Goal: Information Seeking & Learning: Check status

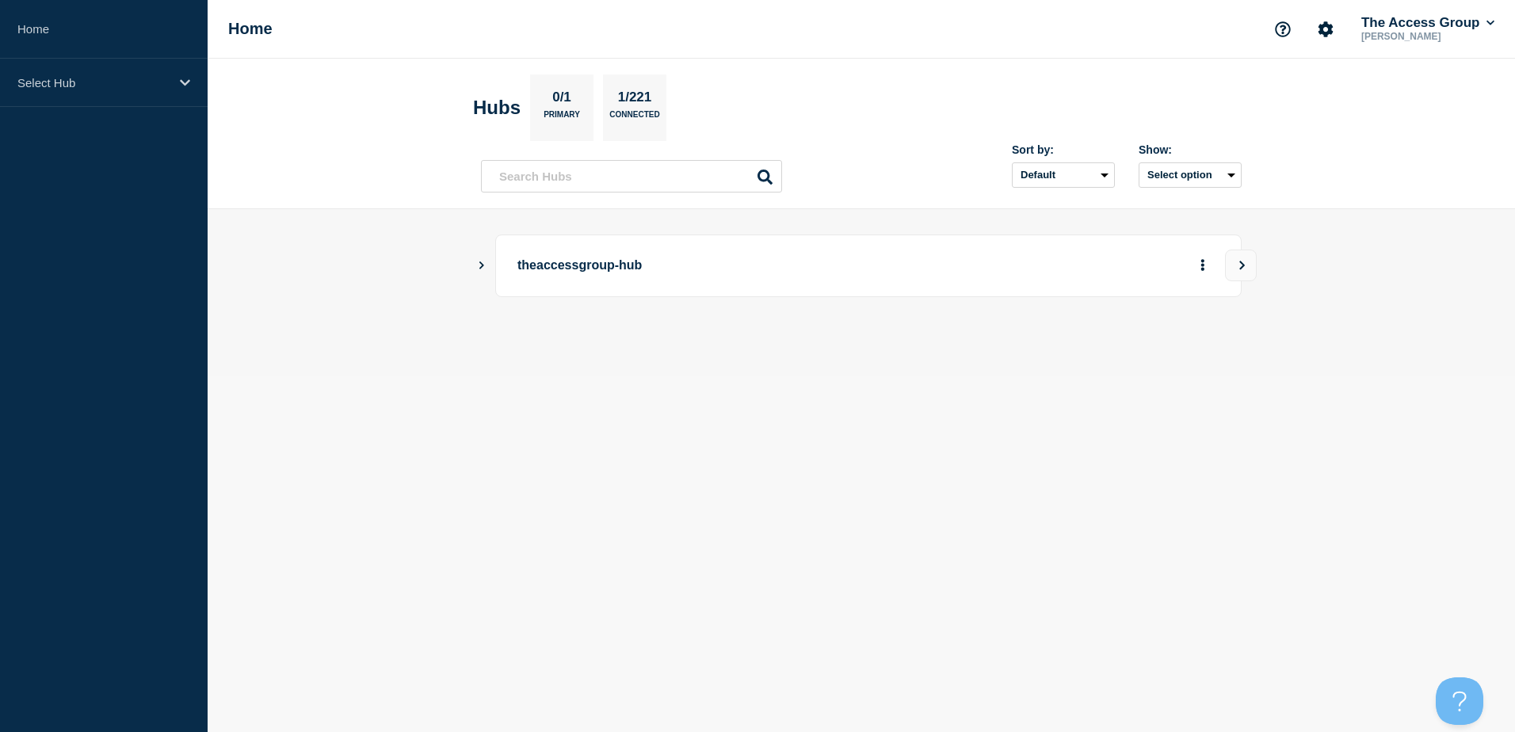
click at [477, 269] on main "theaccessgroup-hub" at bounding box center [861, 292] width 1307 height 166
click at [540, 269] on p "theaccessgroup-hub" at bounding box center [736, 265] width 438 height 29
click at [475, 269] on main "theaccessgroup-hub" at bounding box center [861, 292] width 1307 height 166
click at [484, 268] on icon "Show Connected Hubs" at bounding box center [481, 265] width 10 height 8
click at [581, 339] on p "Legal" at bounding box center [663, 346] width 249 height 32
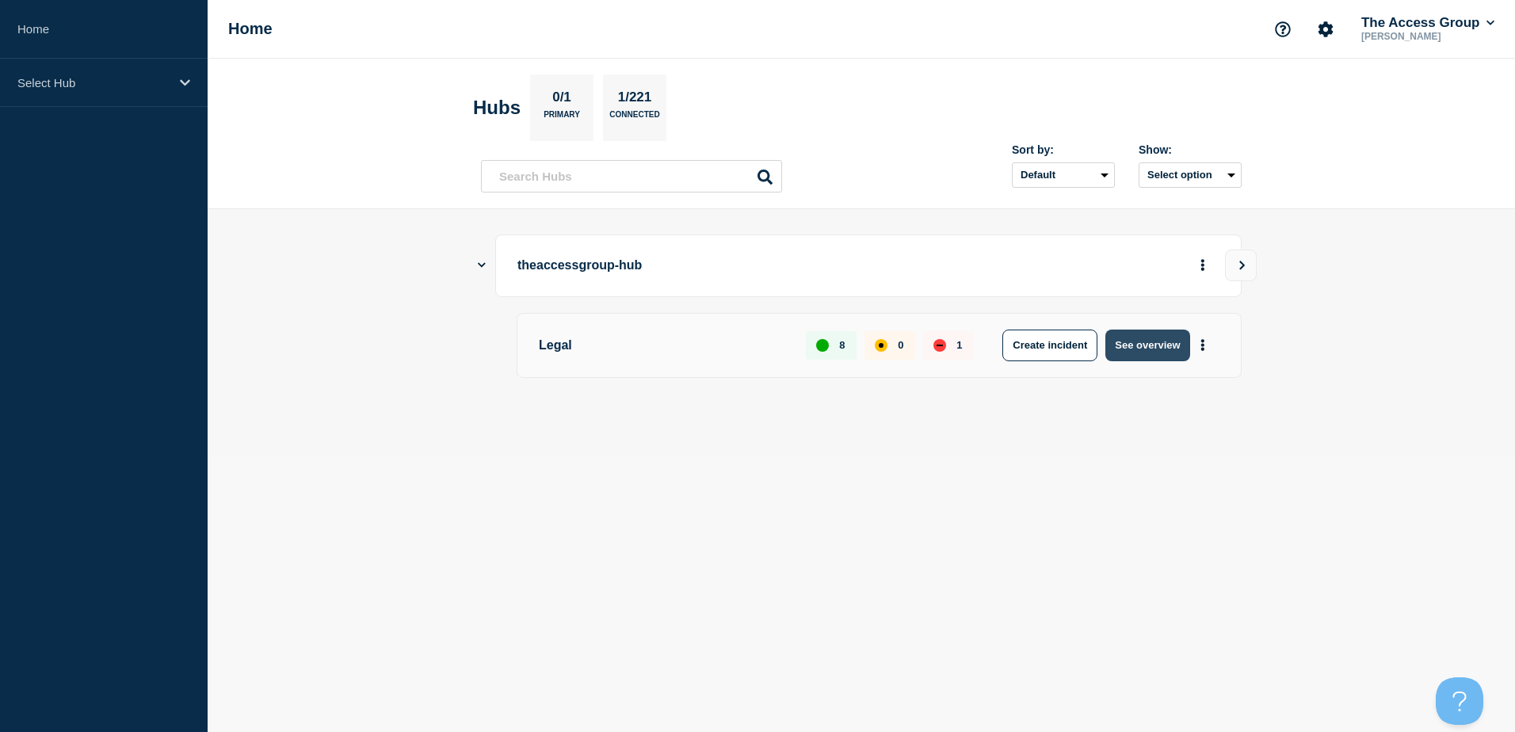
click at [1157, 345] on button "See overview" at bounding box center [1147, 346] width 84 height 32
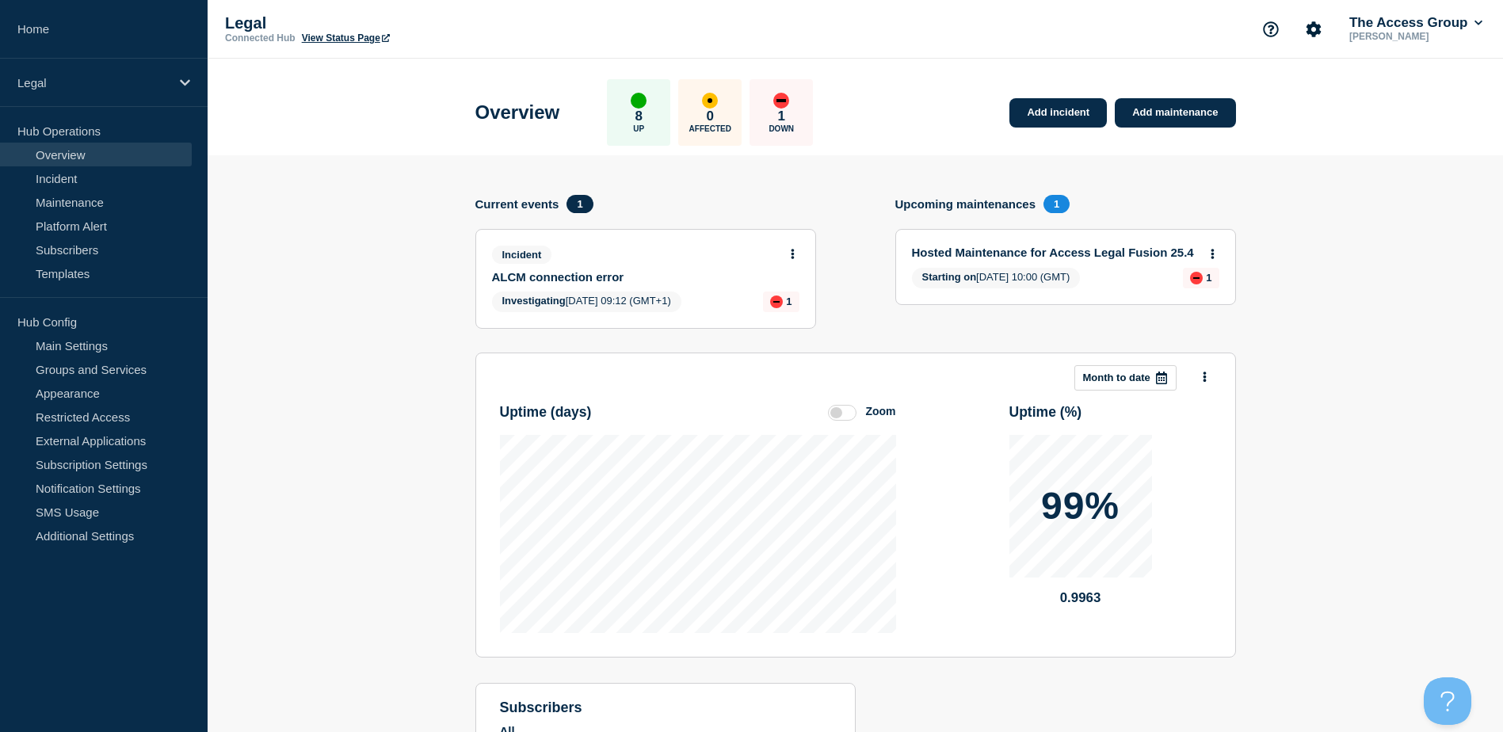
click at [621, 281] on link "ALCM connection error" at bounding box center [635, 276] width 286 height 13
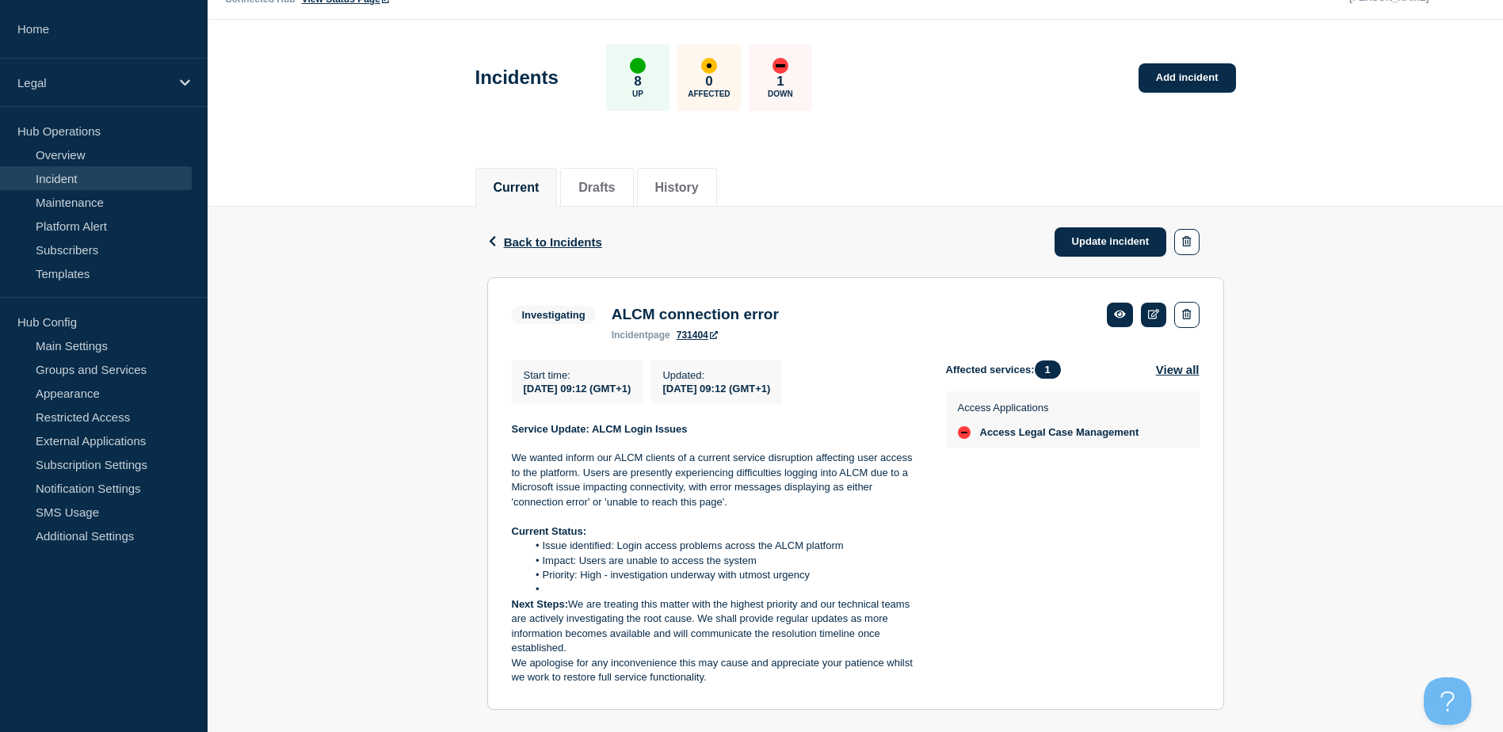
scroll to position [71, 0]
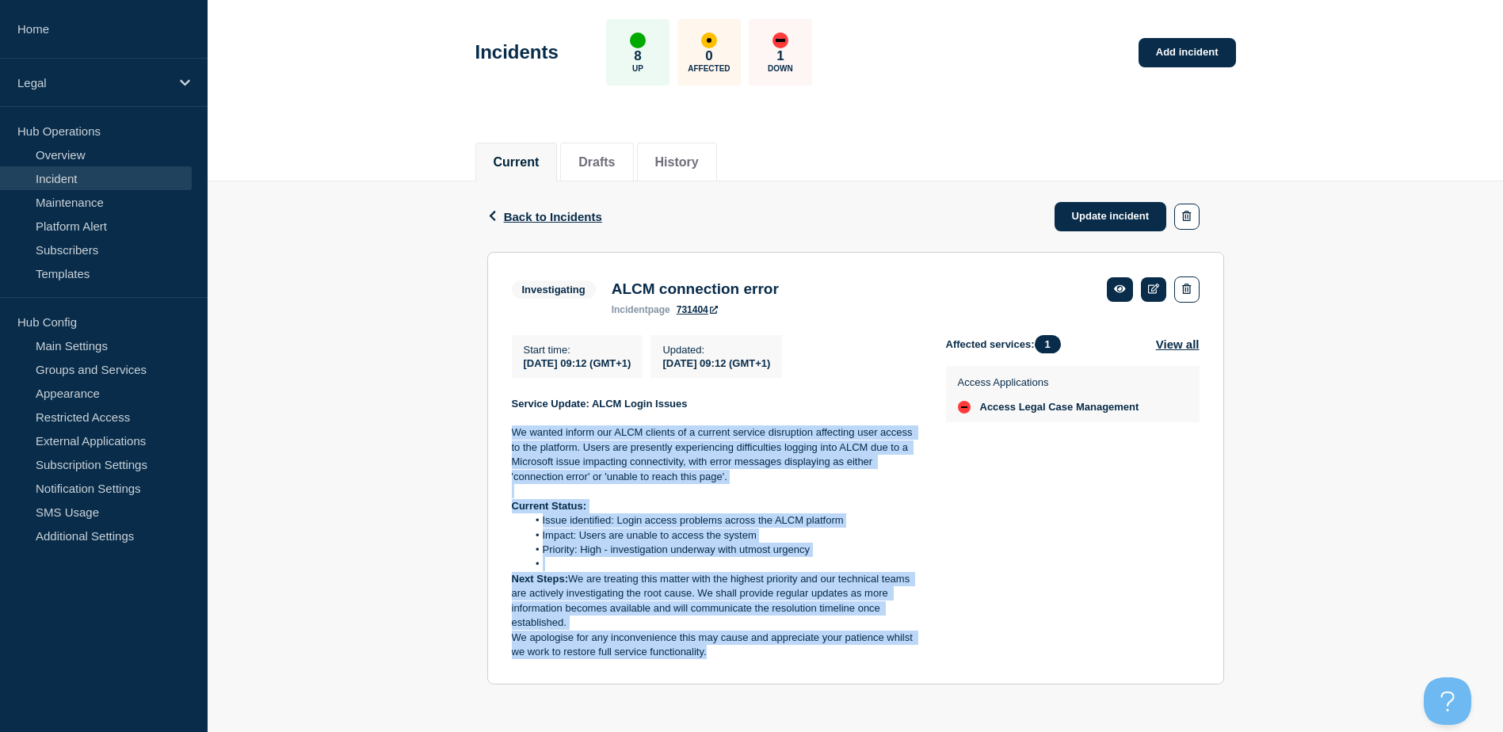
drag, startPoint x: 509, startPoint y: 430, endPoint x: 842, endPoint y: 655, distance: 402.0
click at [842, 655] on section "Investigating ALCM connection error incident page 731404 Start time : [DATE] 09…" at bounding box center [855, 468] width 737 height 433
copy div "We wanted inform our ALCM clients of a current service disruption affecting use…"
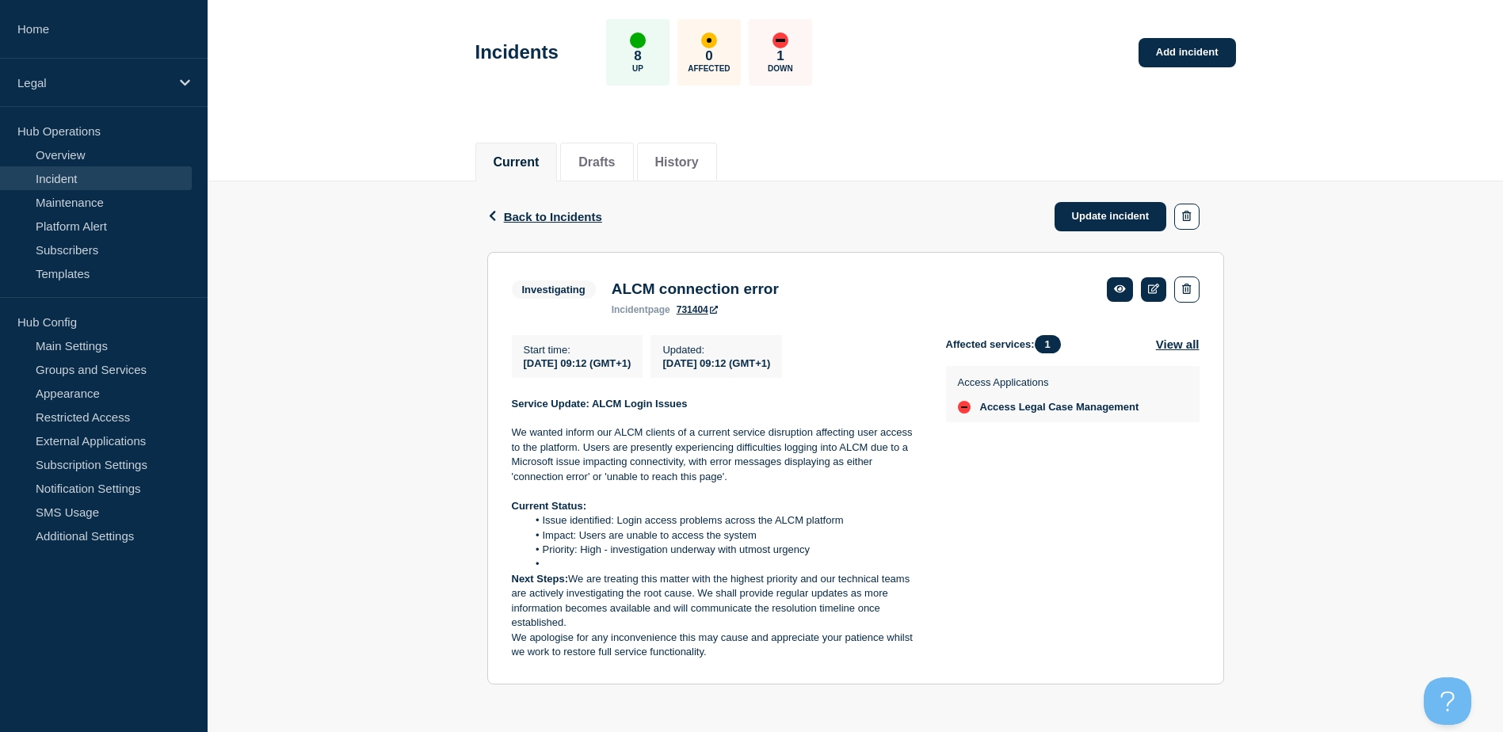
drag, startPoint x: 1338, startPoint y: 173, endPoint x: 1349, endPoint y: 153, distance: 23.1
click at [1337, 173] on div "Current Drafts History" at bounding box center [856, 154] width 1296 height 55
